Goal: Transaction & Acquisition: Purchase product/service

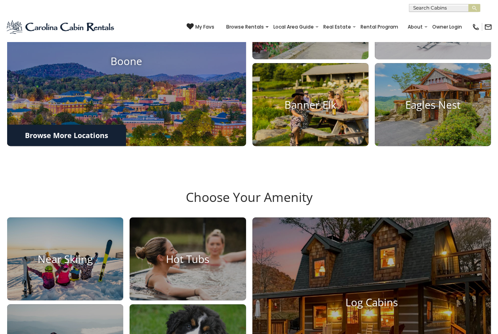
scroll to position [278, 0]
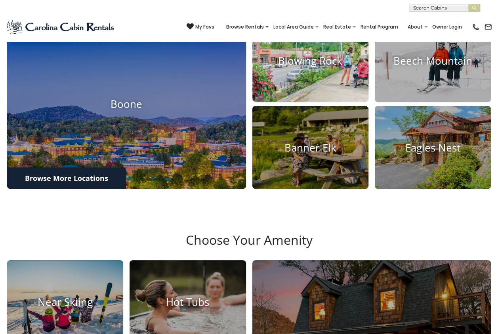
click at [292, 67] on h4 "Blowing Rock" at bounding box center [311, 61] width 116 height 12
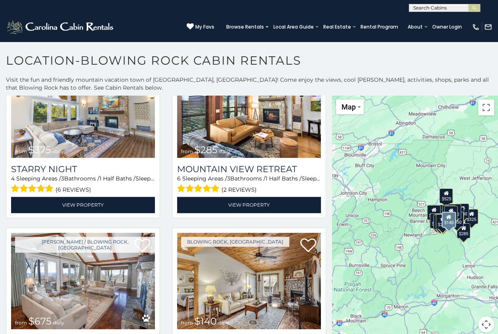
scroll to position [951, 0]
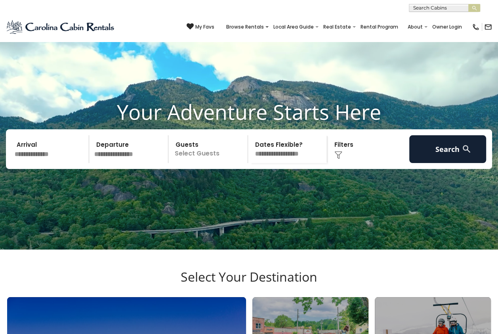
scroll to position [278, 0]
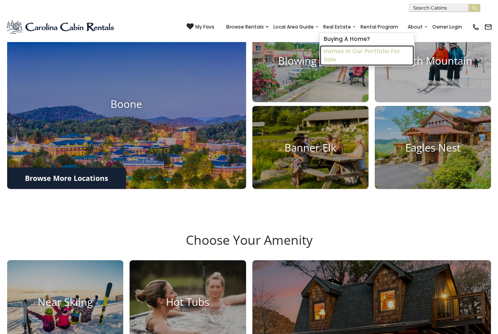
click at [344, 50] on link "Homes in Our Portfolio For Sale" at bounding box center [367, 55] width 94 height 21
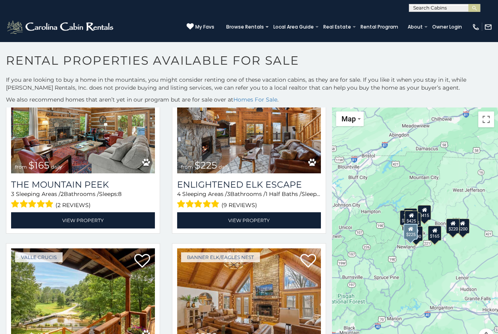
scroll to position [555, 0]
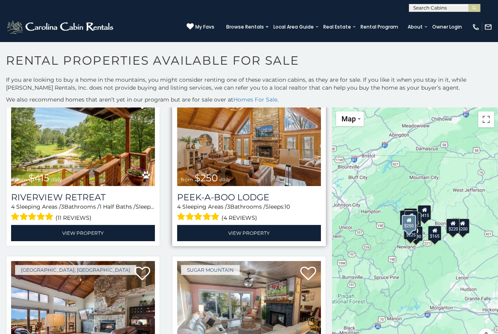
click at [249, 136] on img at bounding box center [249, 138] width 144 height 96
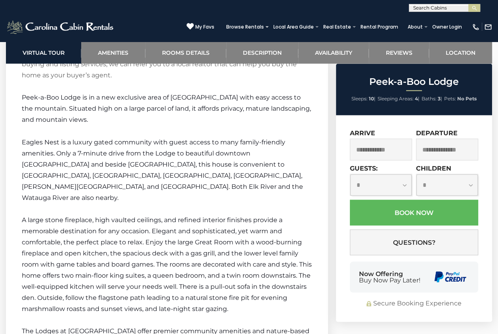
scroll to position [1150, 0]
